Goal: Register for event/course

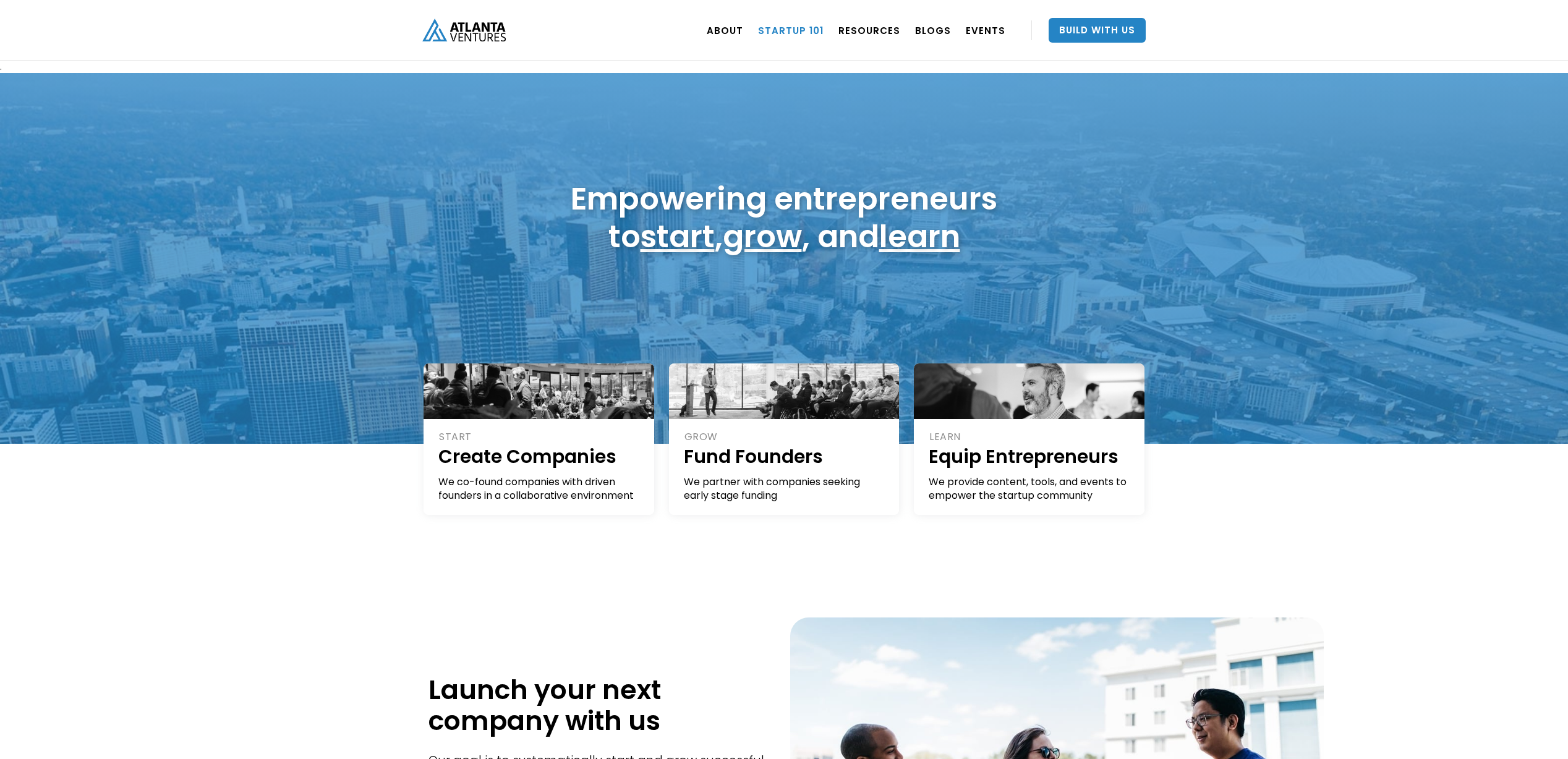
click at [809, 29] on link "Startup 101" at bounding box center [790, 30] width 65 height 35
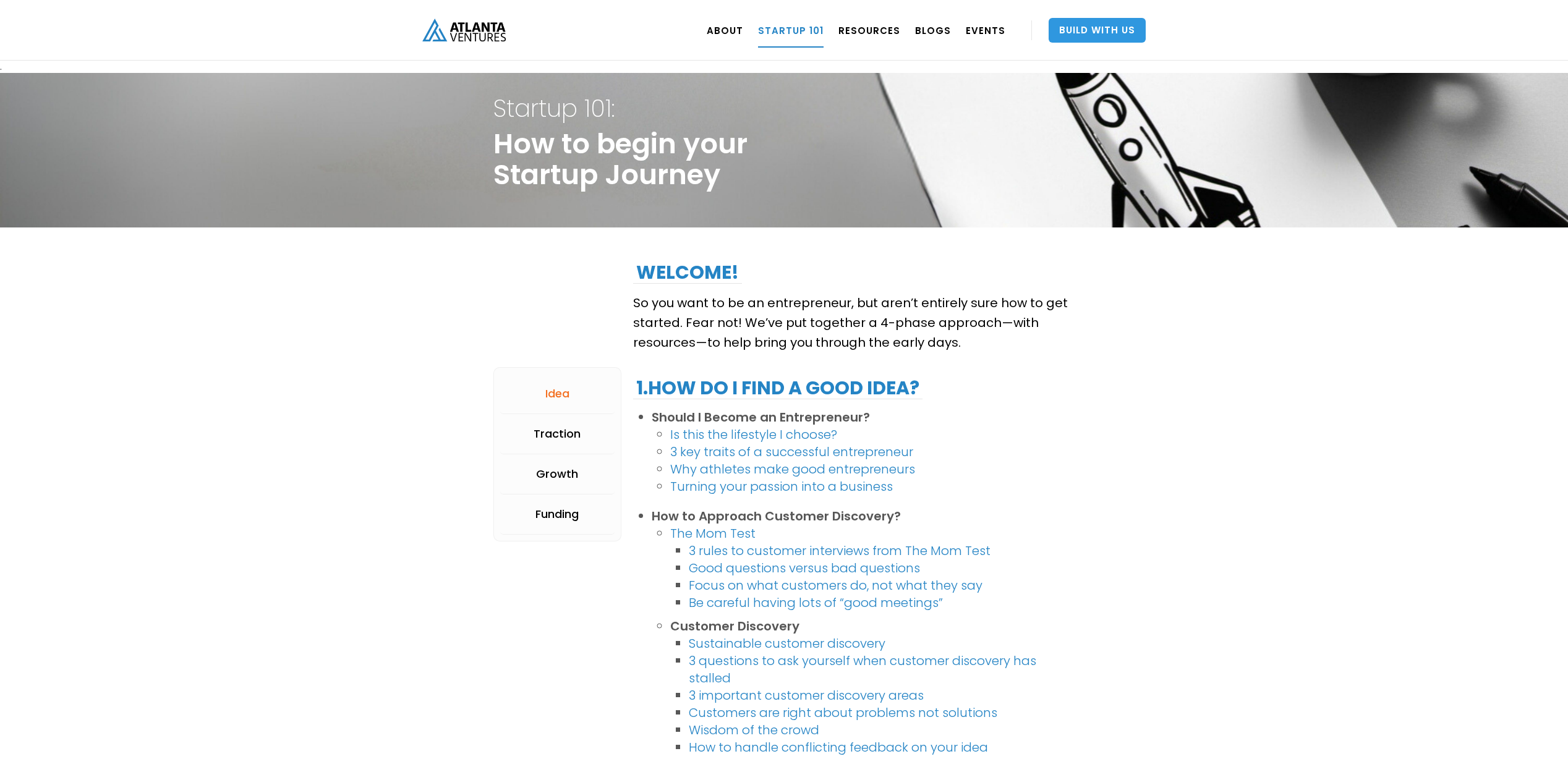
click at [1072, 29] on link "Build With Us" at bounding box center [1097, 30] width 97 height 25
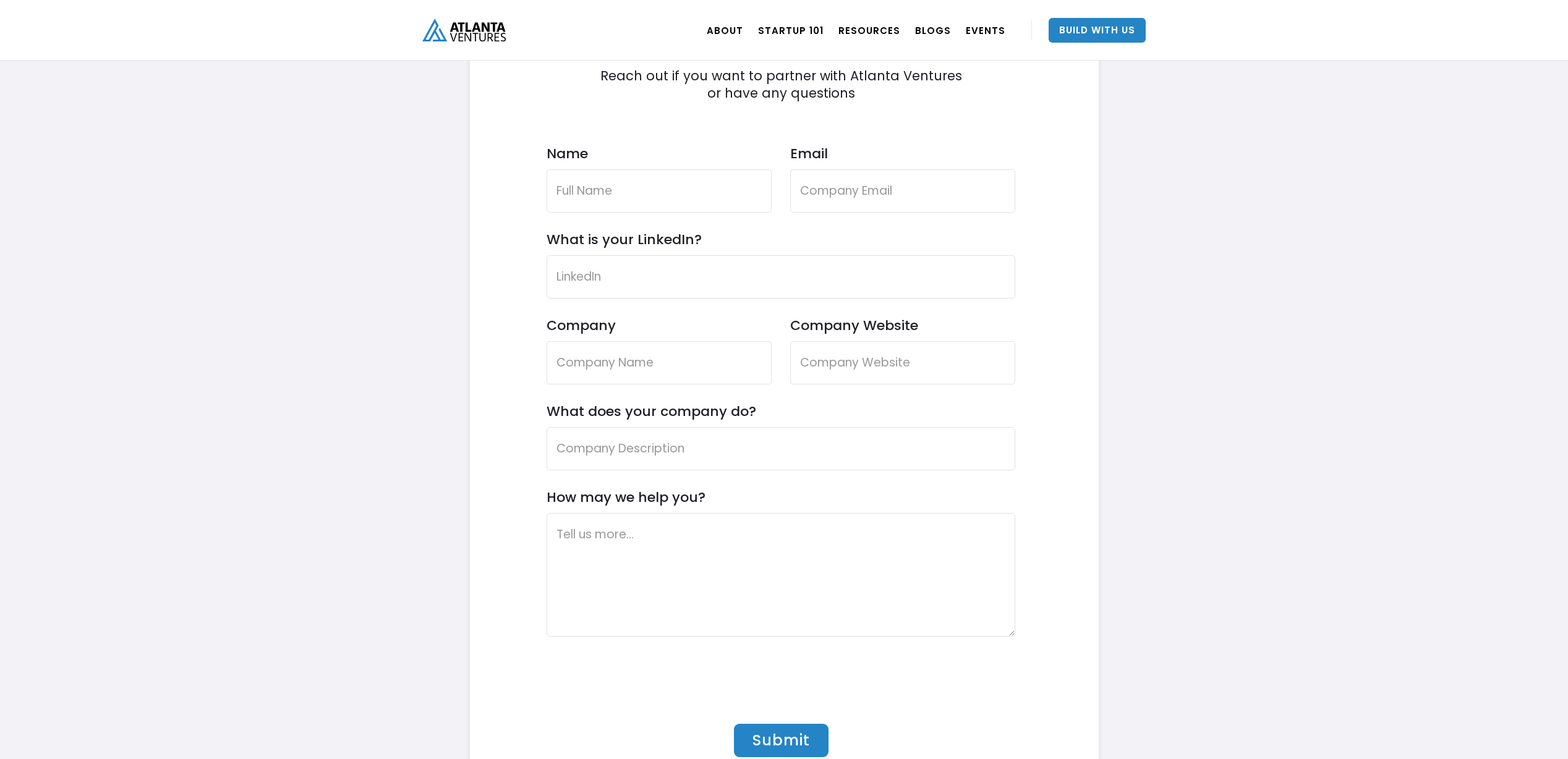
scroll to position [3667, 0]
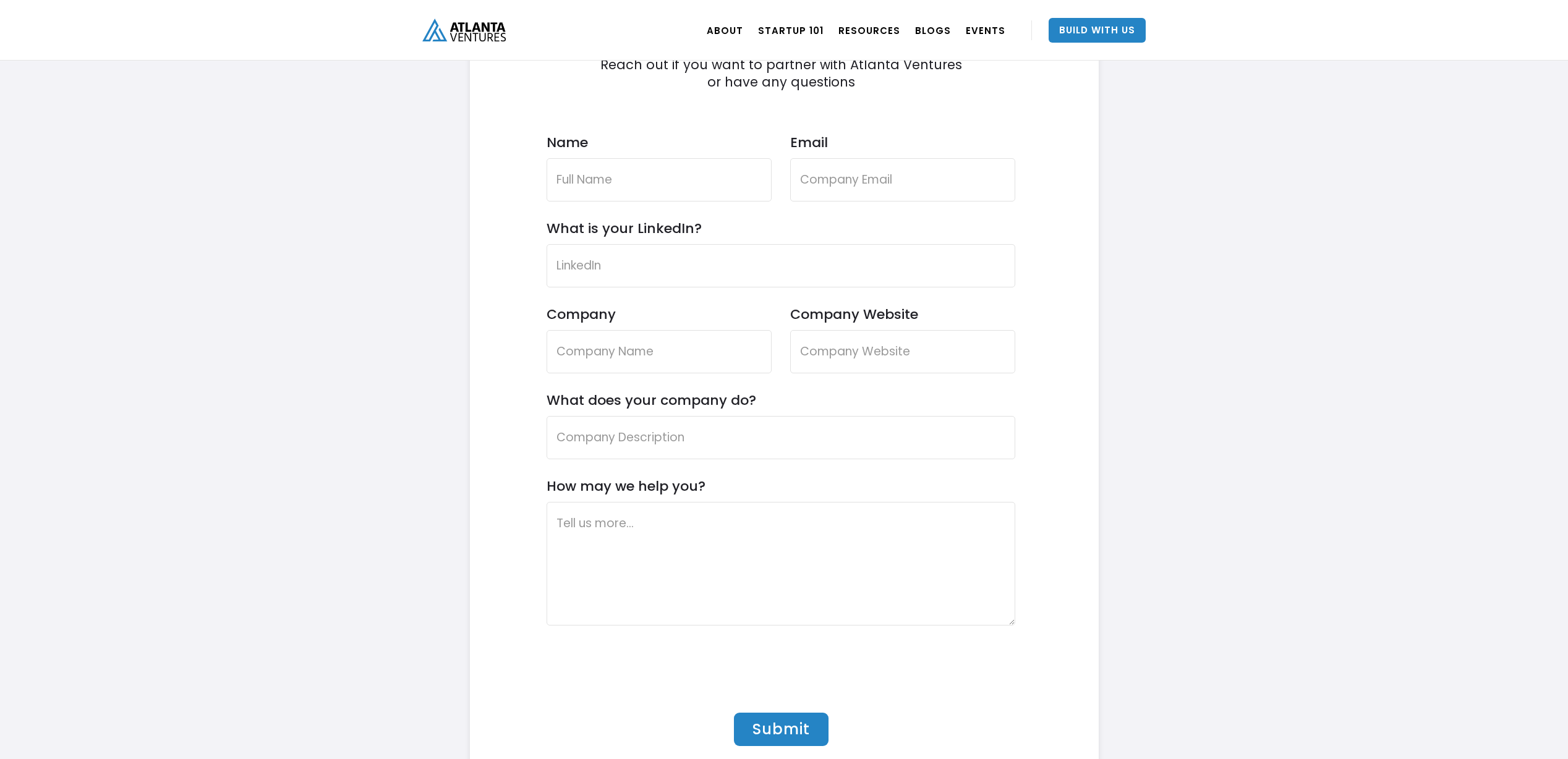
drag, startPoint x: 902, startPoint y: 382, endPoint x: 1340, endPoint y: 6, distance: 577.3
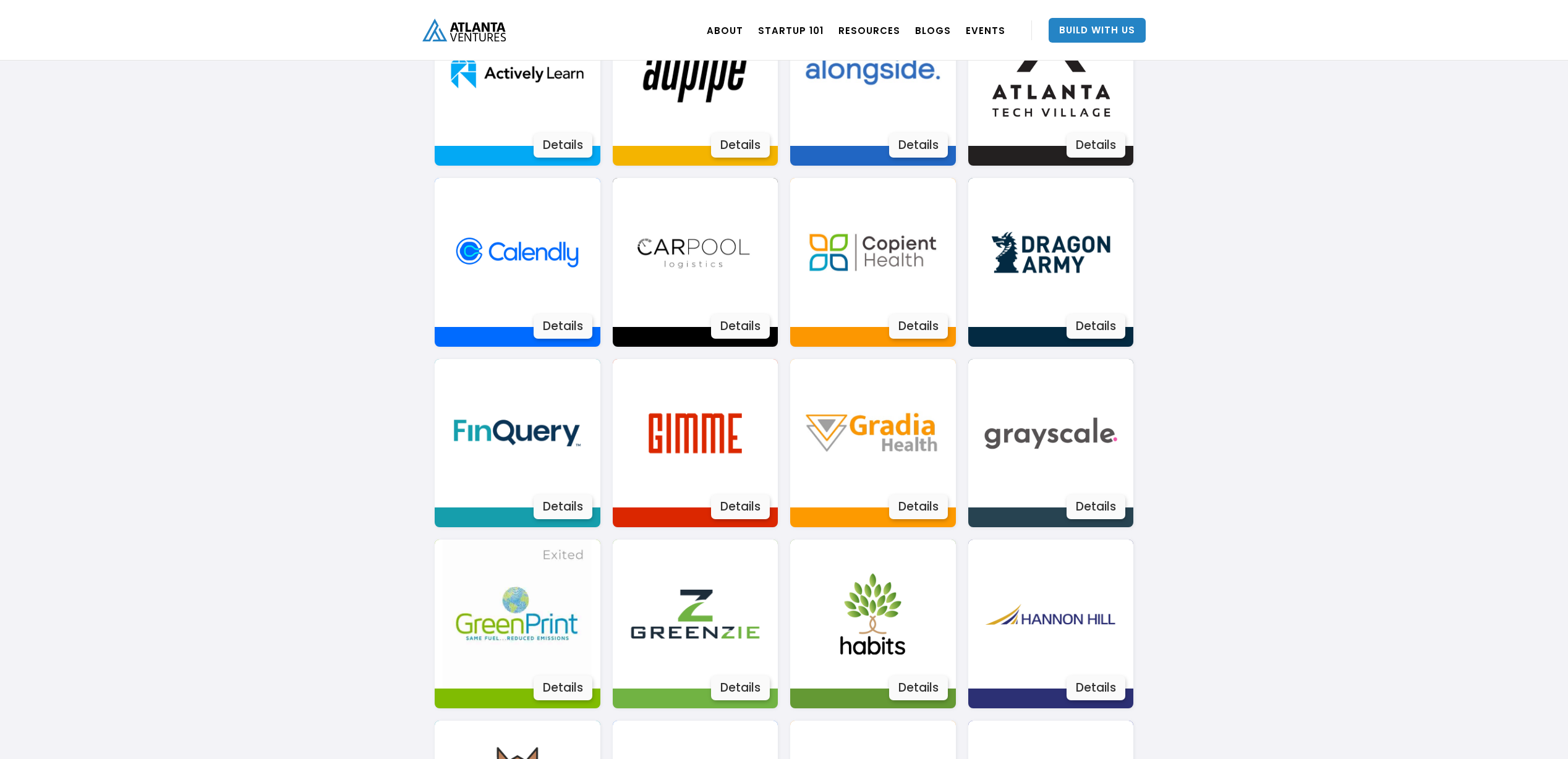
scroll to position [897, 0]
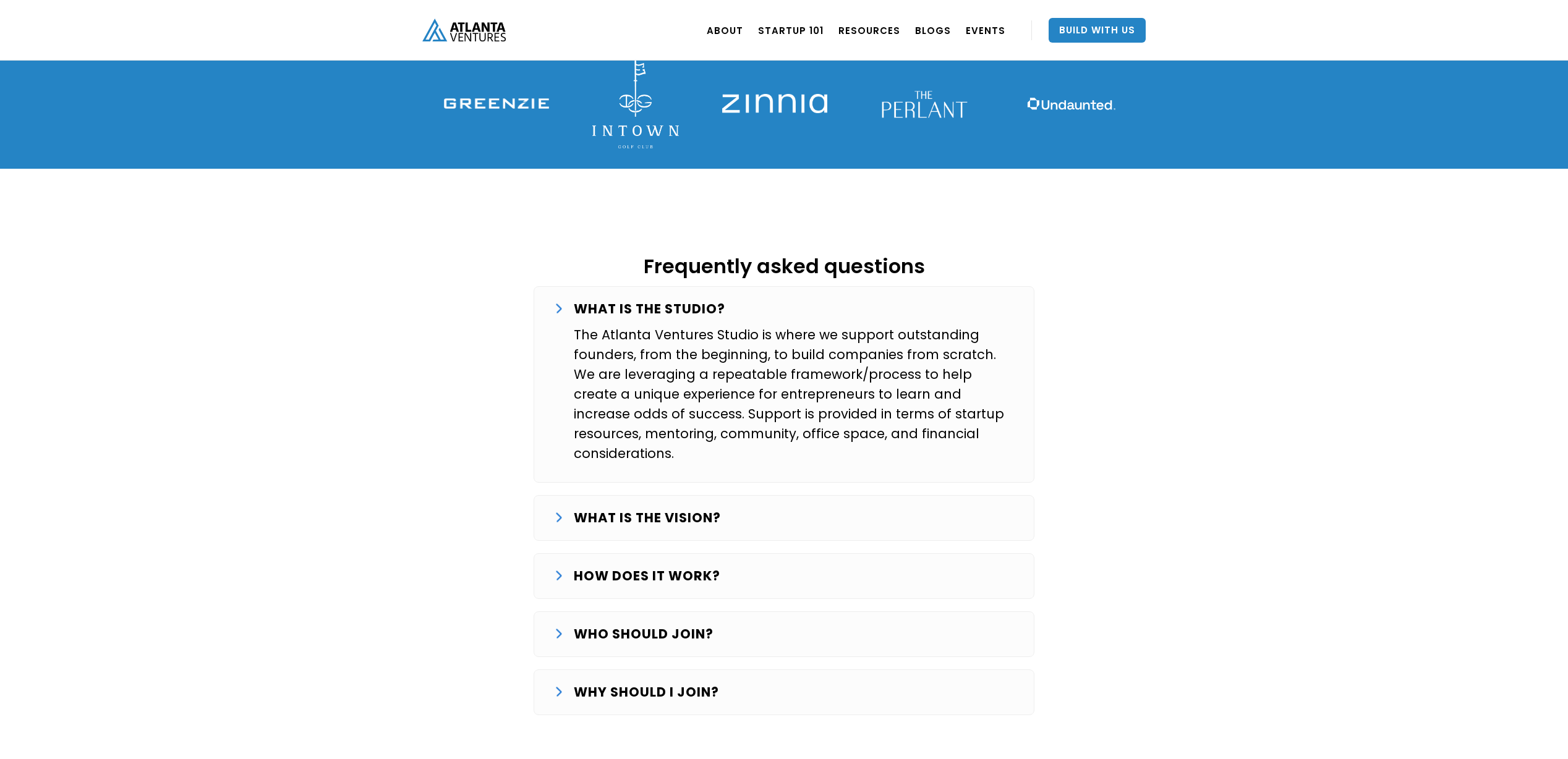
scroll to position [1857, 0]
click at [609, 508] on p "WHAT IS THE VISION?" at bounding box center [648, 517] width 147 height 19
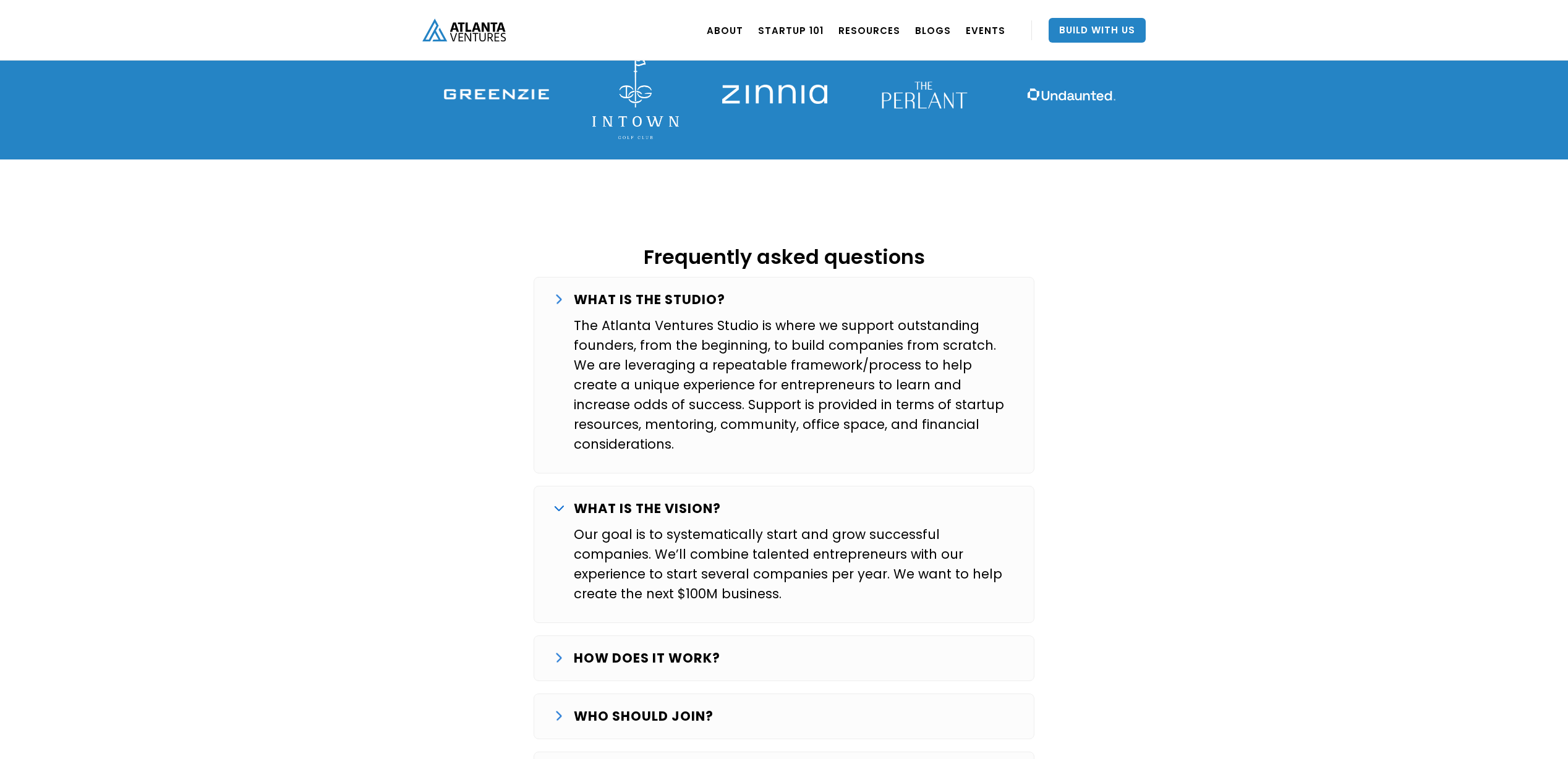
scroll to position [1910, 0]
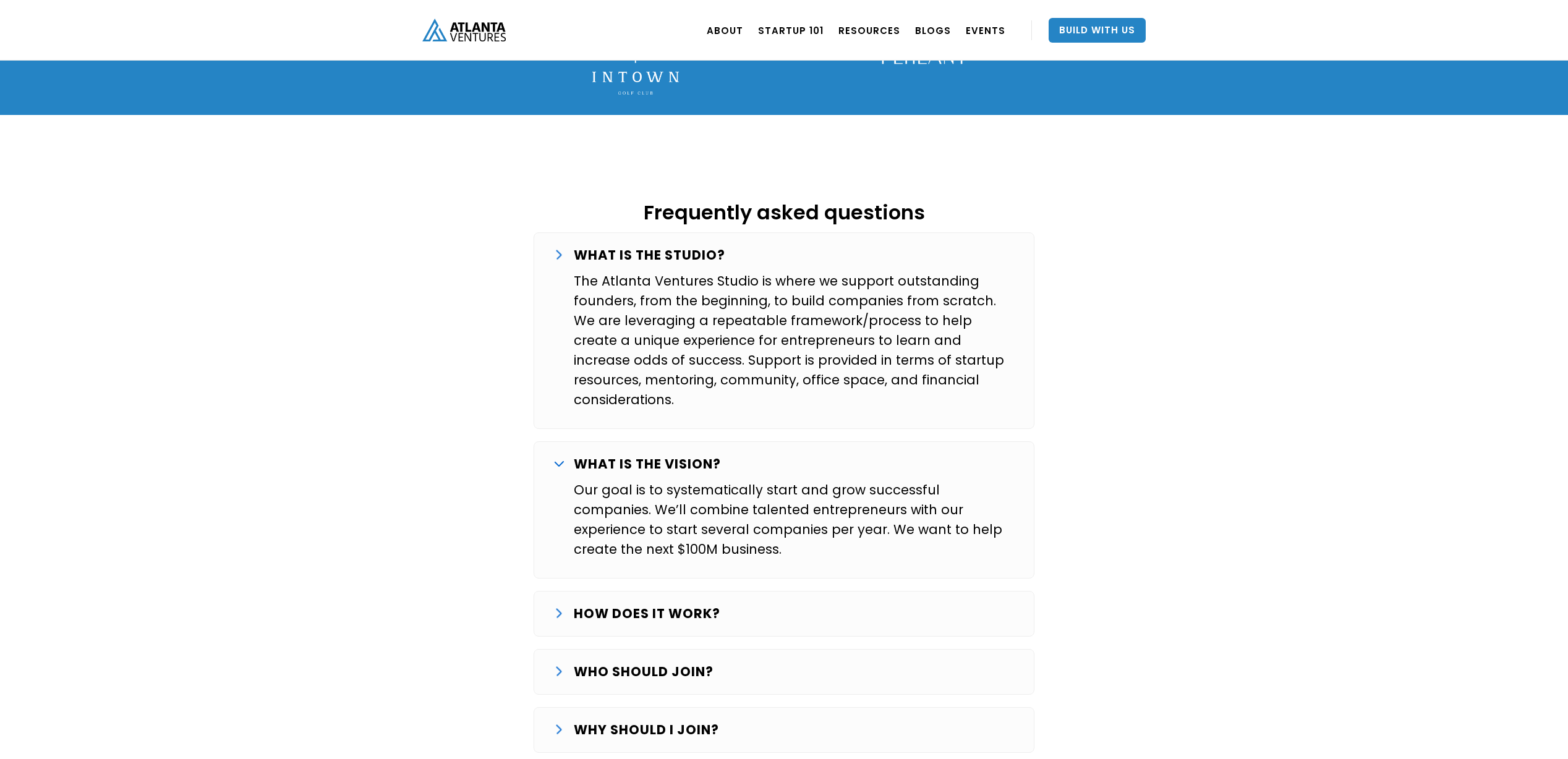
click at [628, 604] on strong "HOW DOES IT WORK?" at bounding box center [647, 613] width 146 height 18
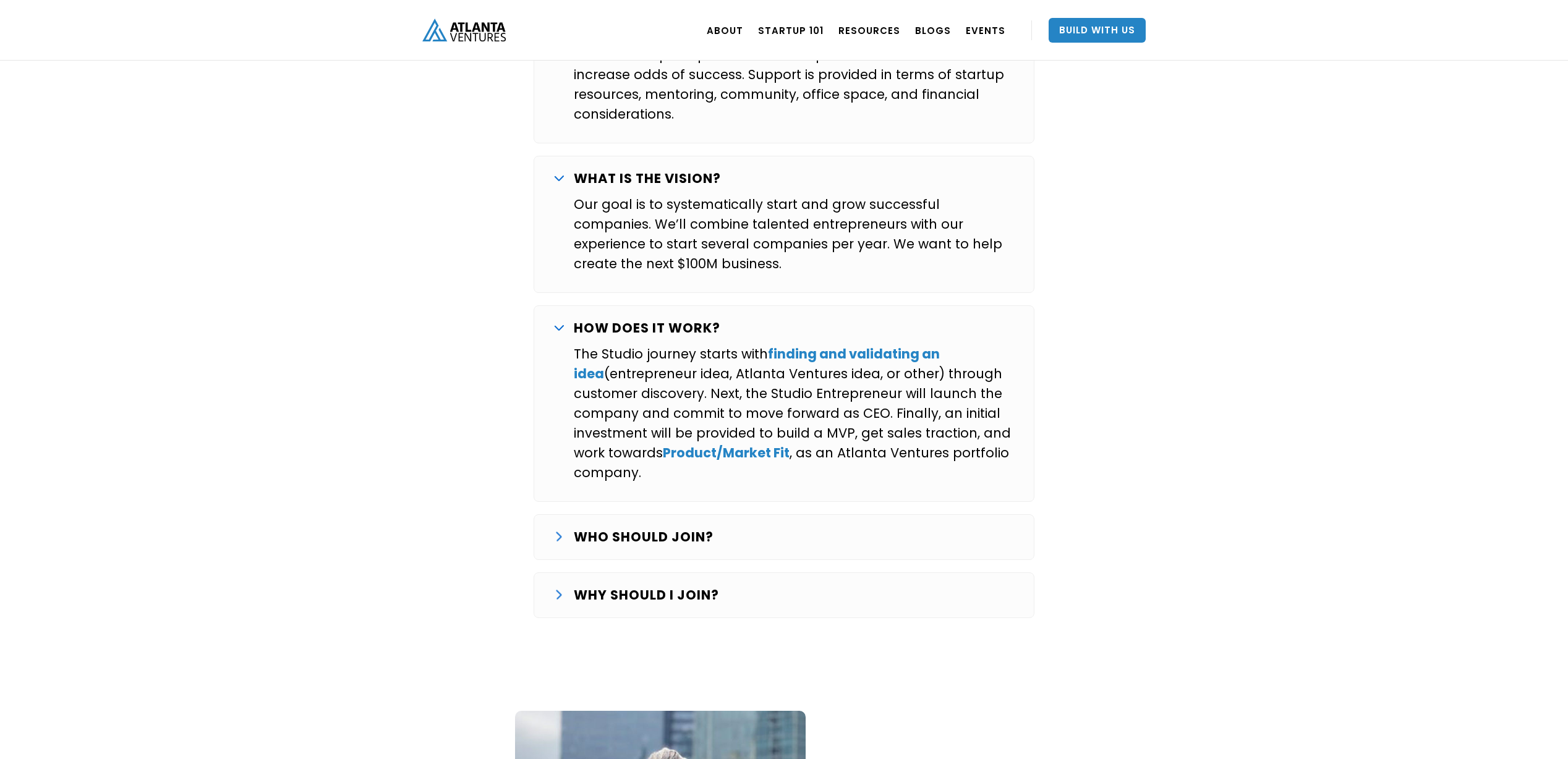
scroll to position [2197, 0]
click at [645, 525] on p "WHO SHOULD JOIN?" at bounding box center [643, 535] width 140 height 19
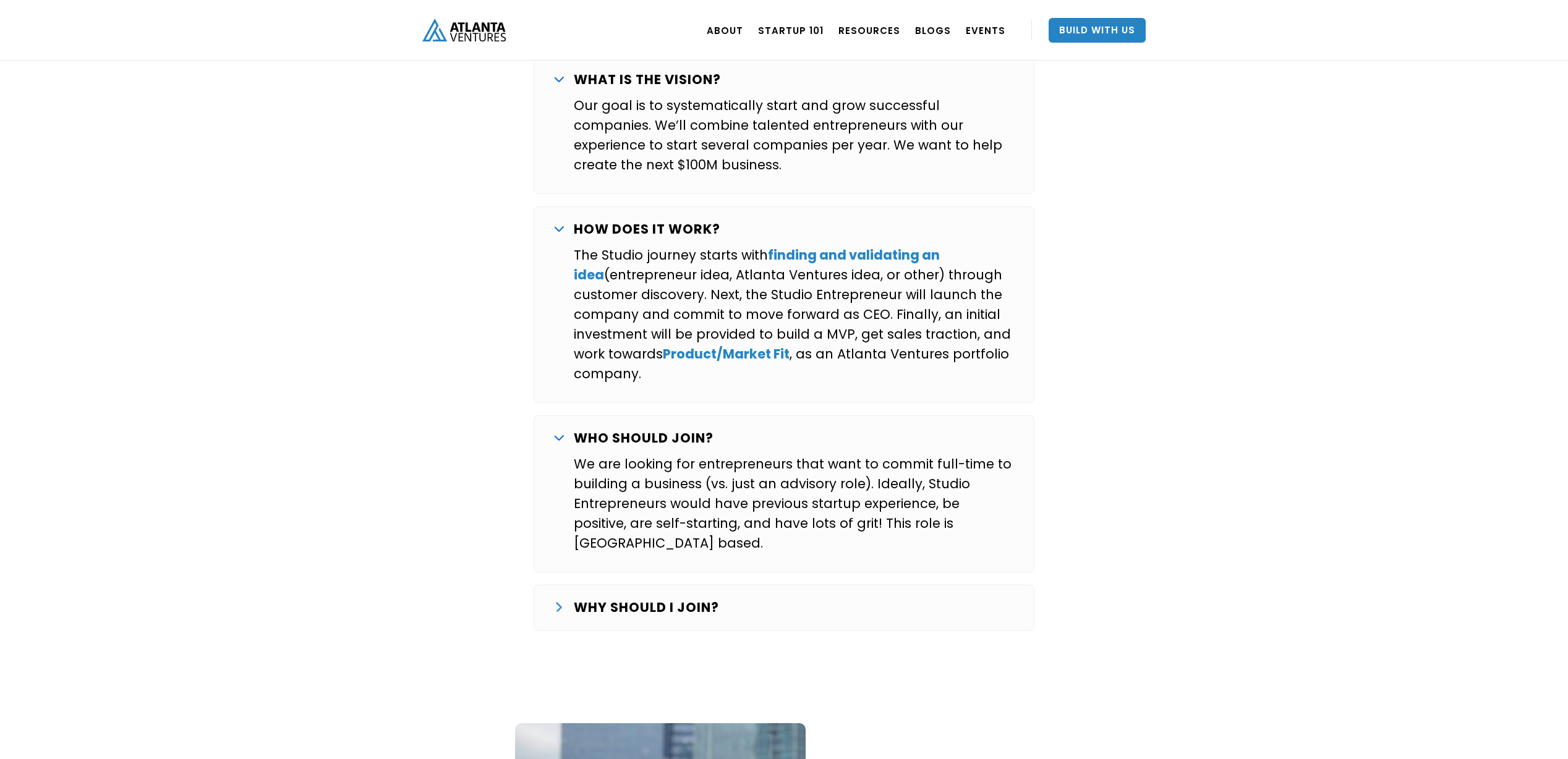
scroll to position [2324, 0]
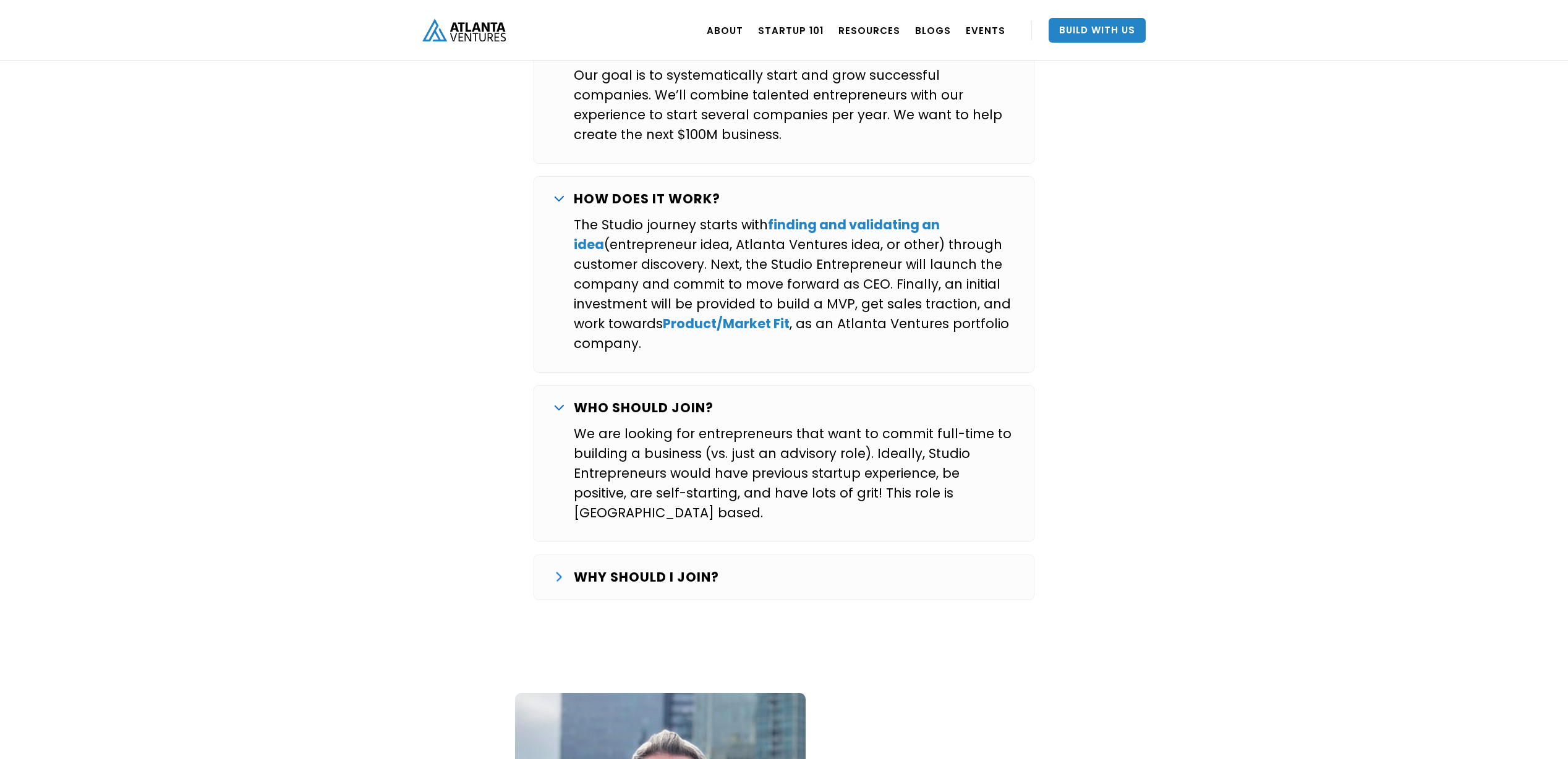
click at [627, 568] on strong "WHY SHOULD I JOIN?" at bounding box center [647, 576] width 146 height 18
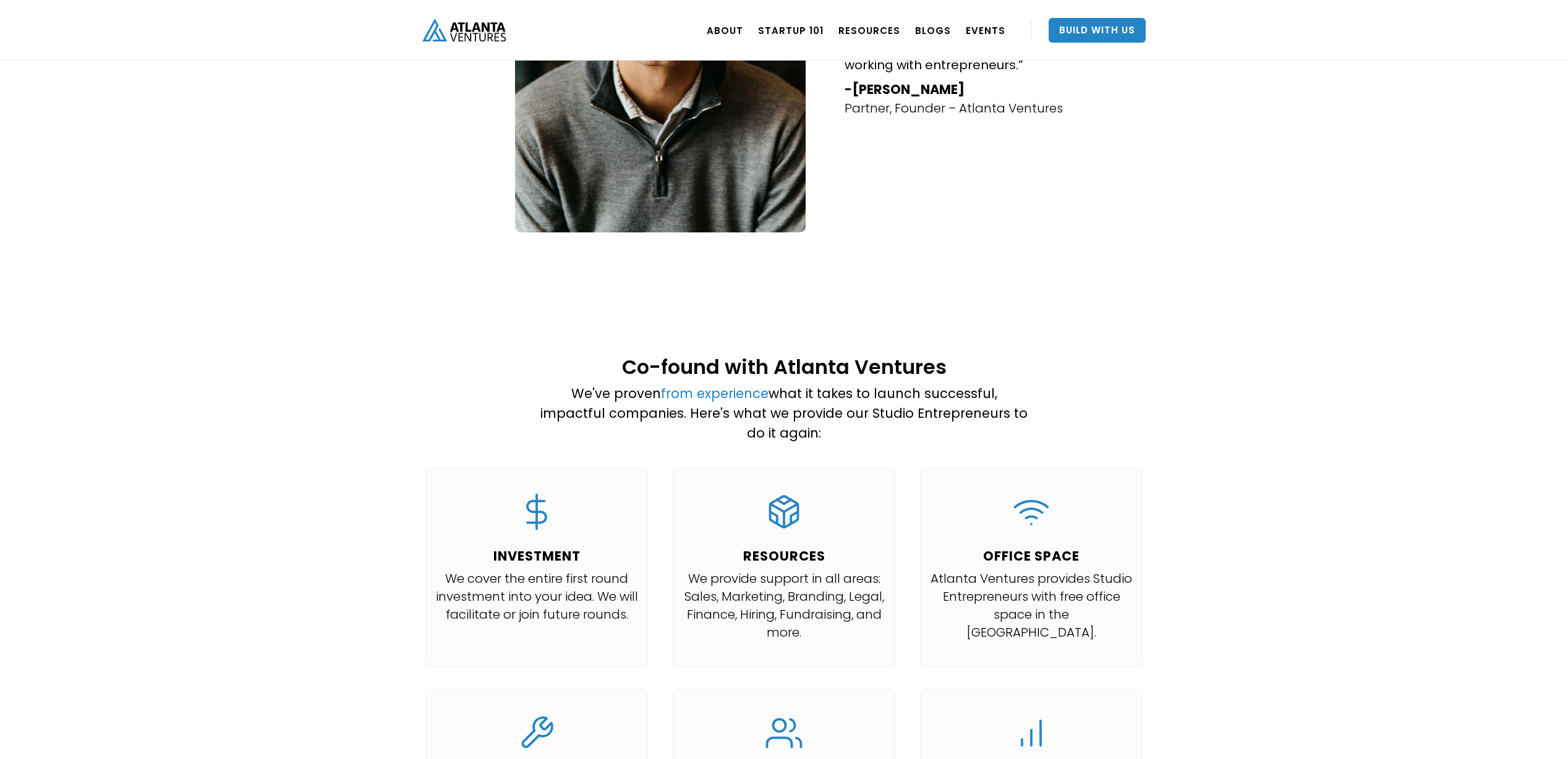
scroll to position [0, 0]
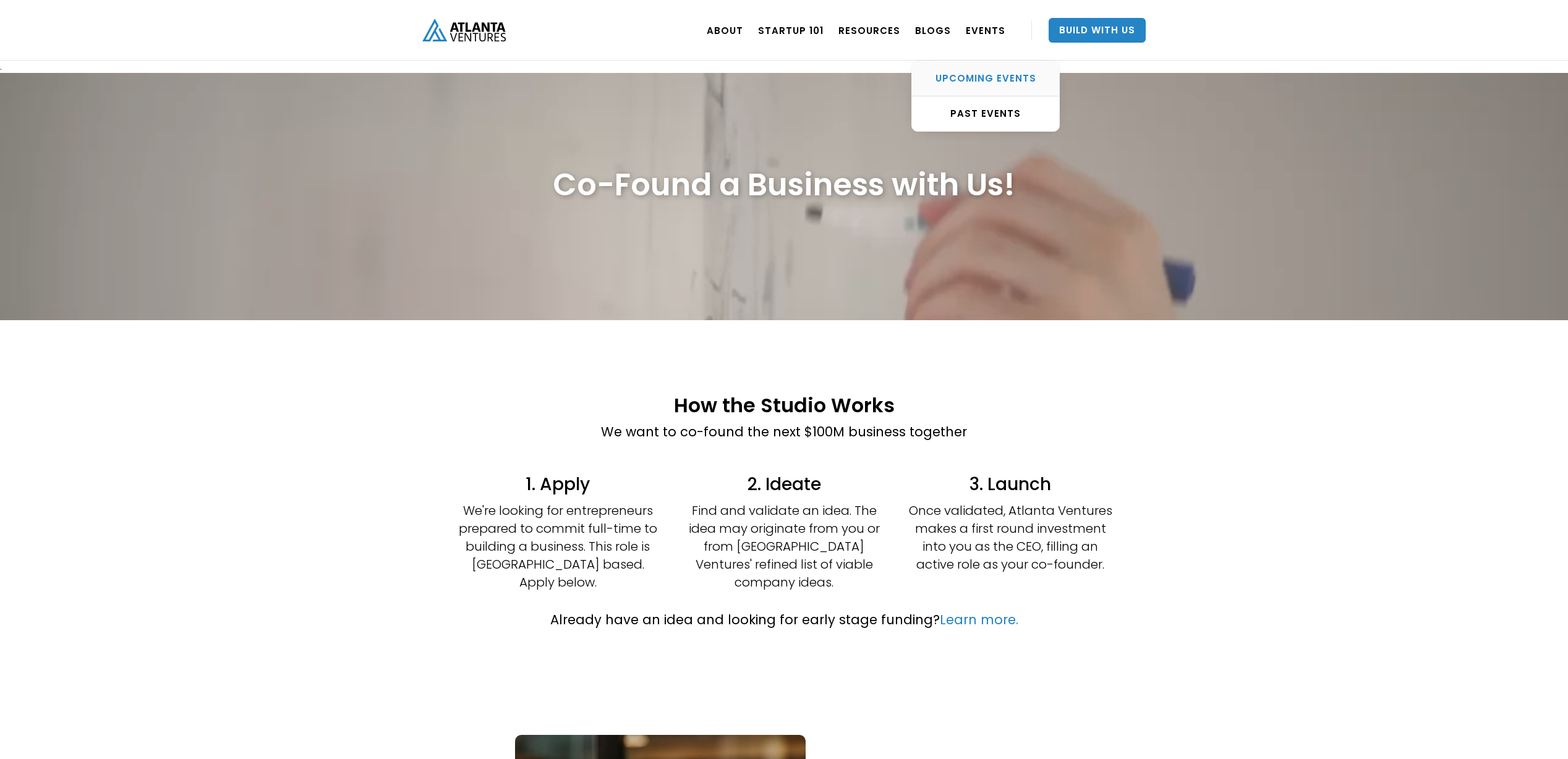
click at [983, 76] on div "UPCOMING EVENTS" at bounding box center [986, 78] width 147 height 13
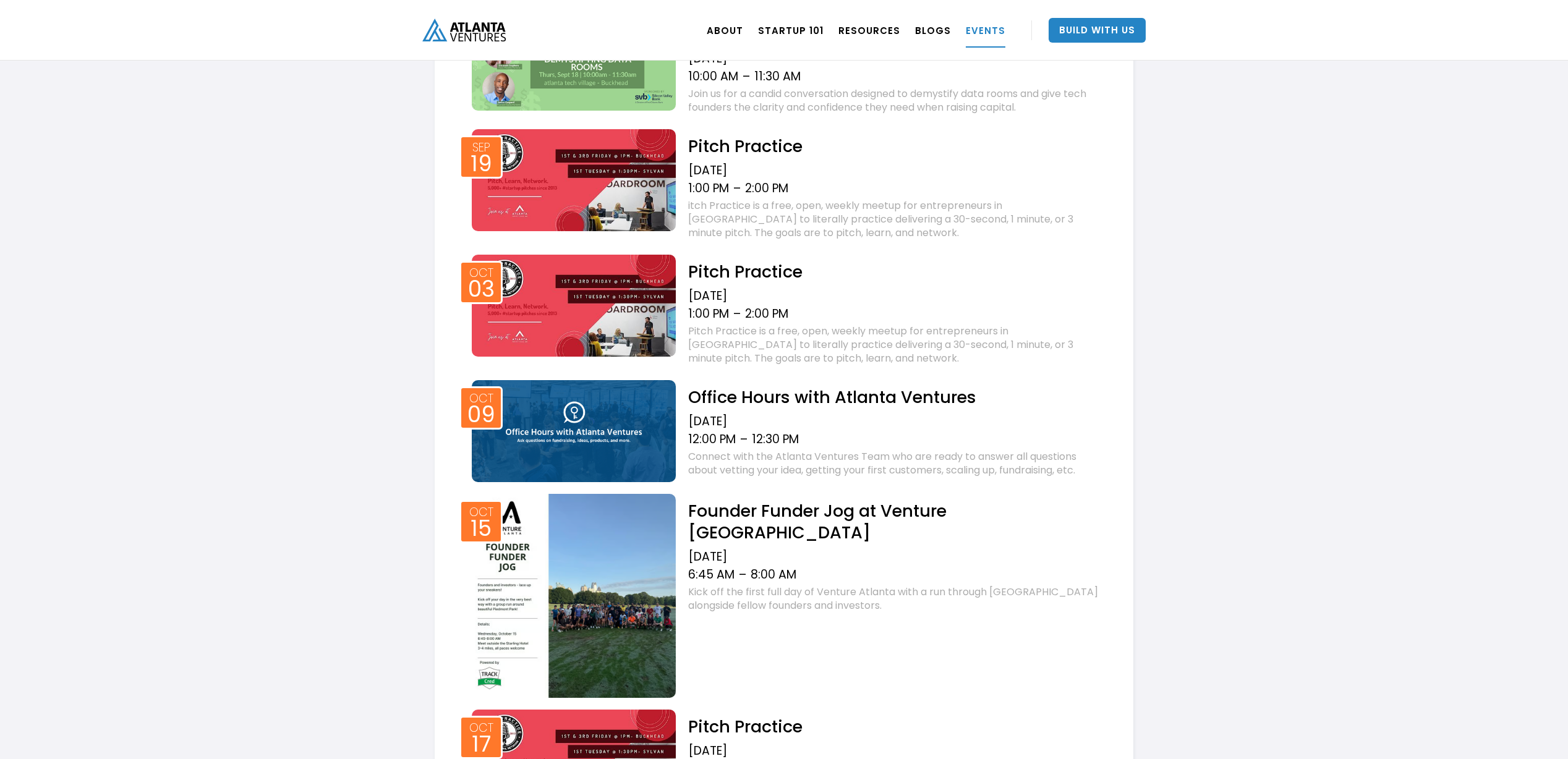
scroll to position [602, 0]
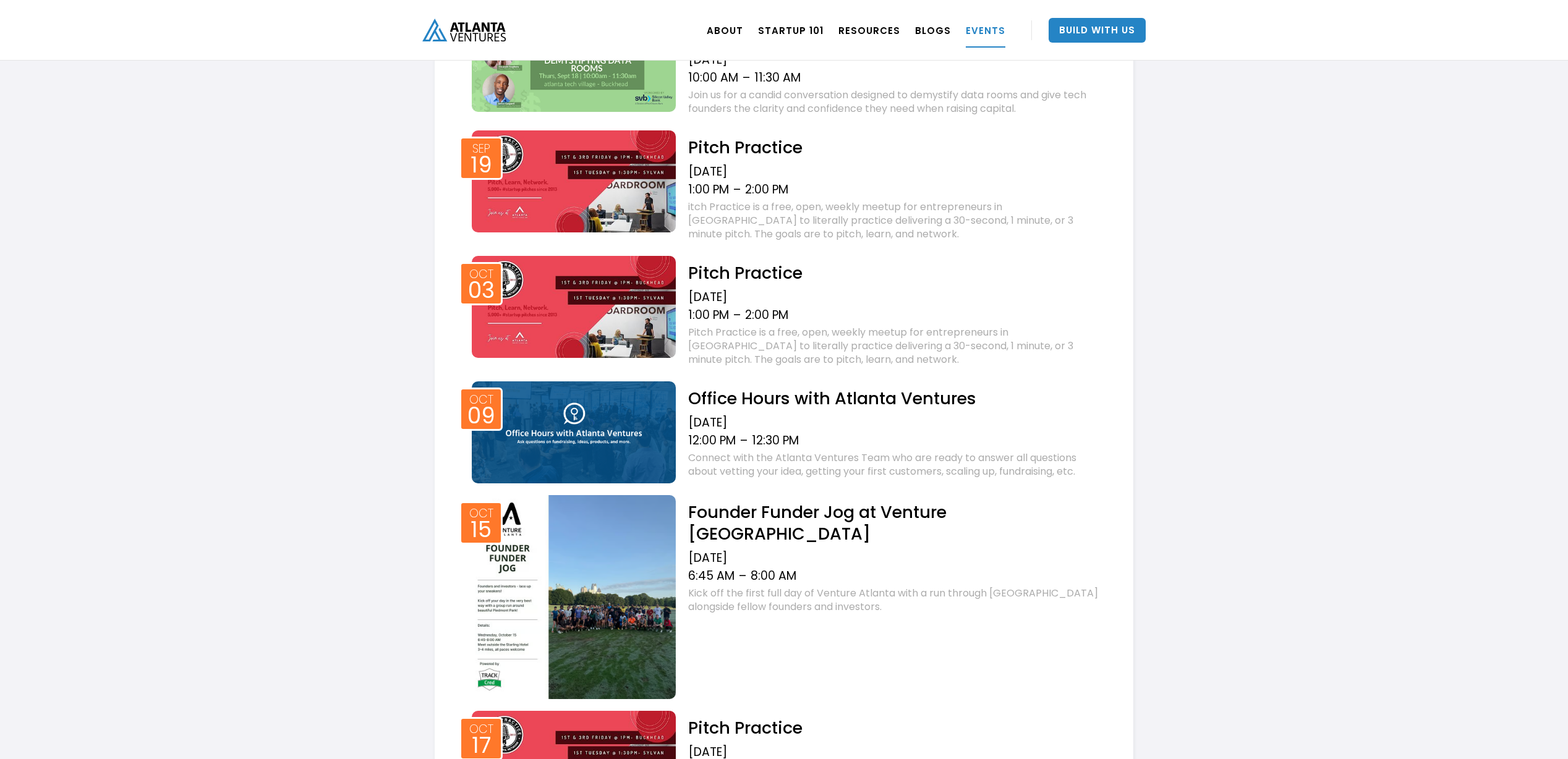
click at [526, 423] on img at bounding box center [573, 432] width 204 height 102
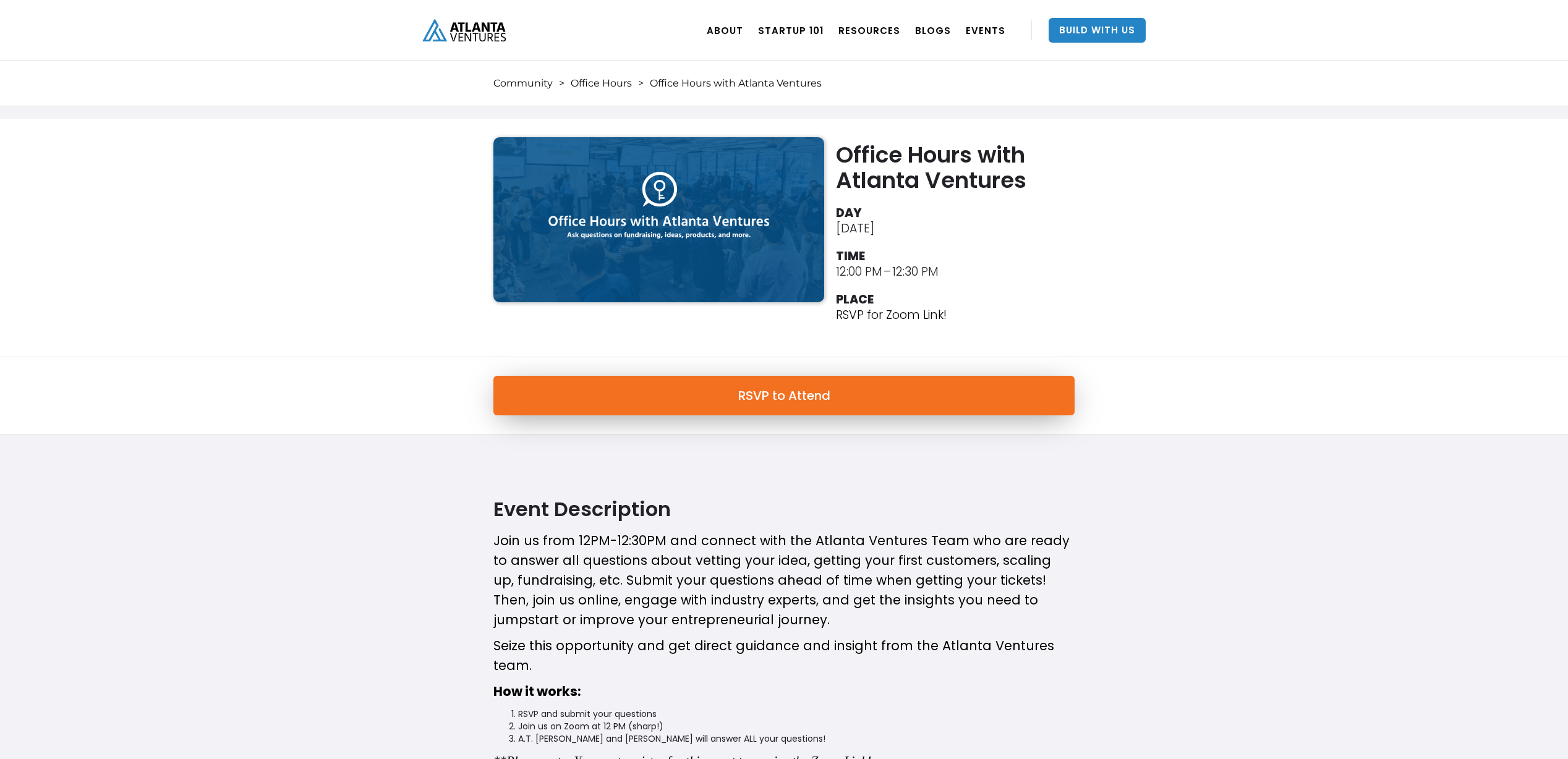
click at [790, 393] on link "RSVP to Attend" at bounding box center [784, 395] width 581 height 40
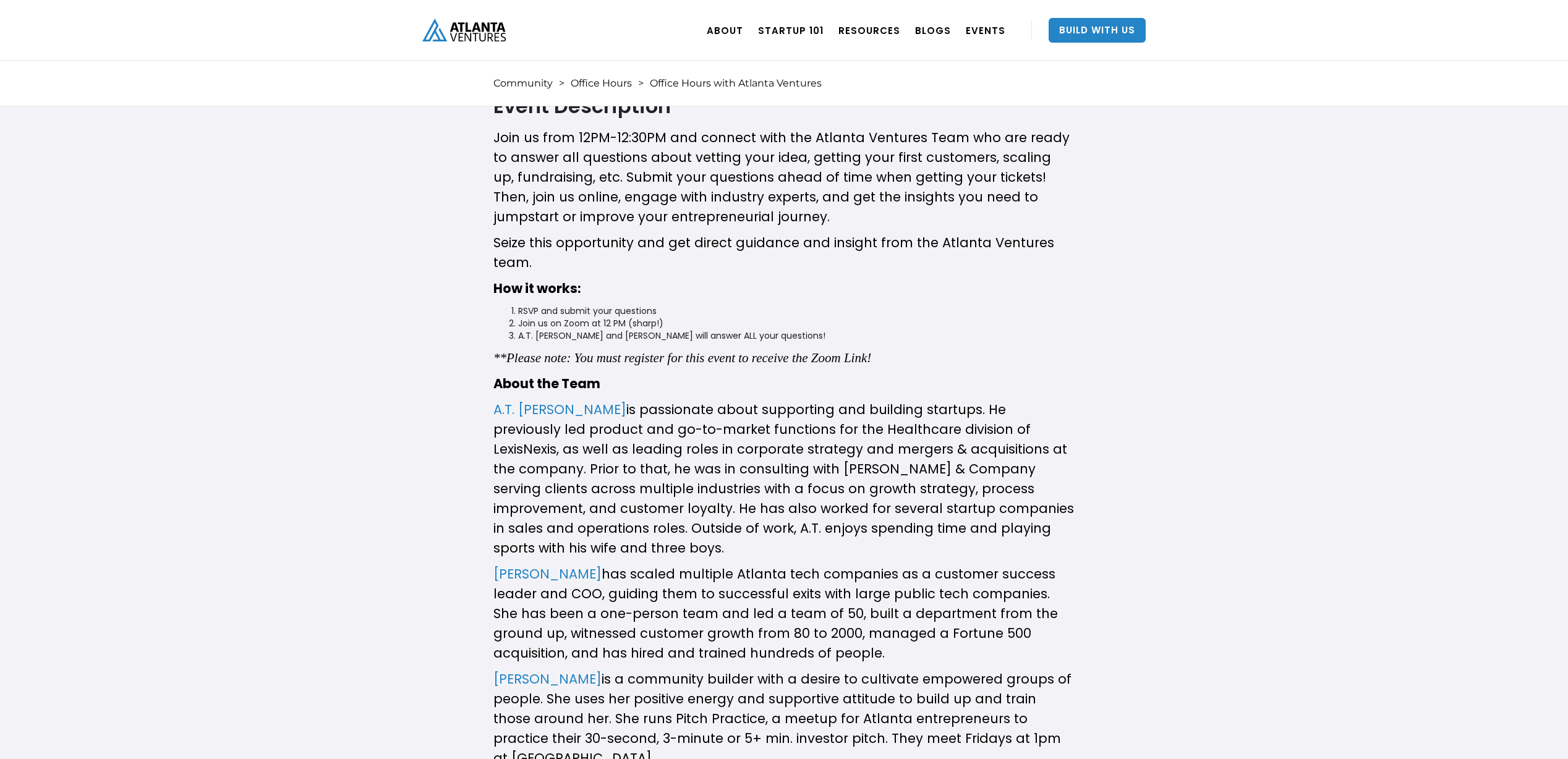
scroll to position [404, 0]
